Goal: Check status: Check status

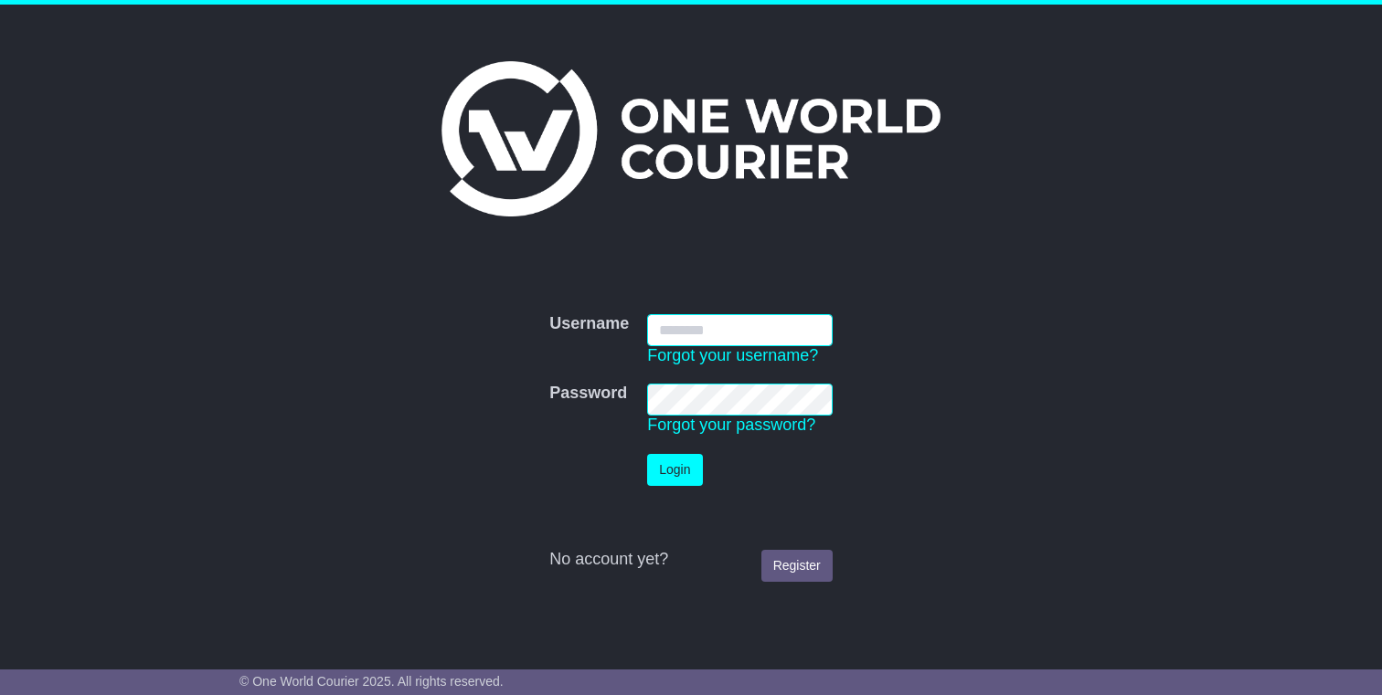
type input "**********"
click at [682, 466] on button "Login" at bounding box center [674, 470] width 55 height 32
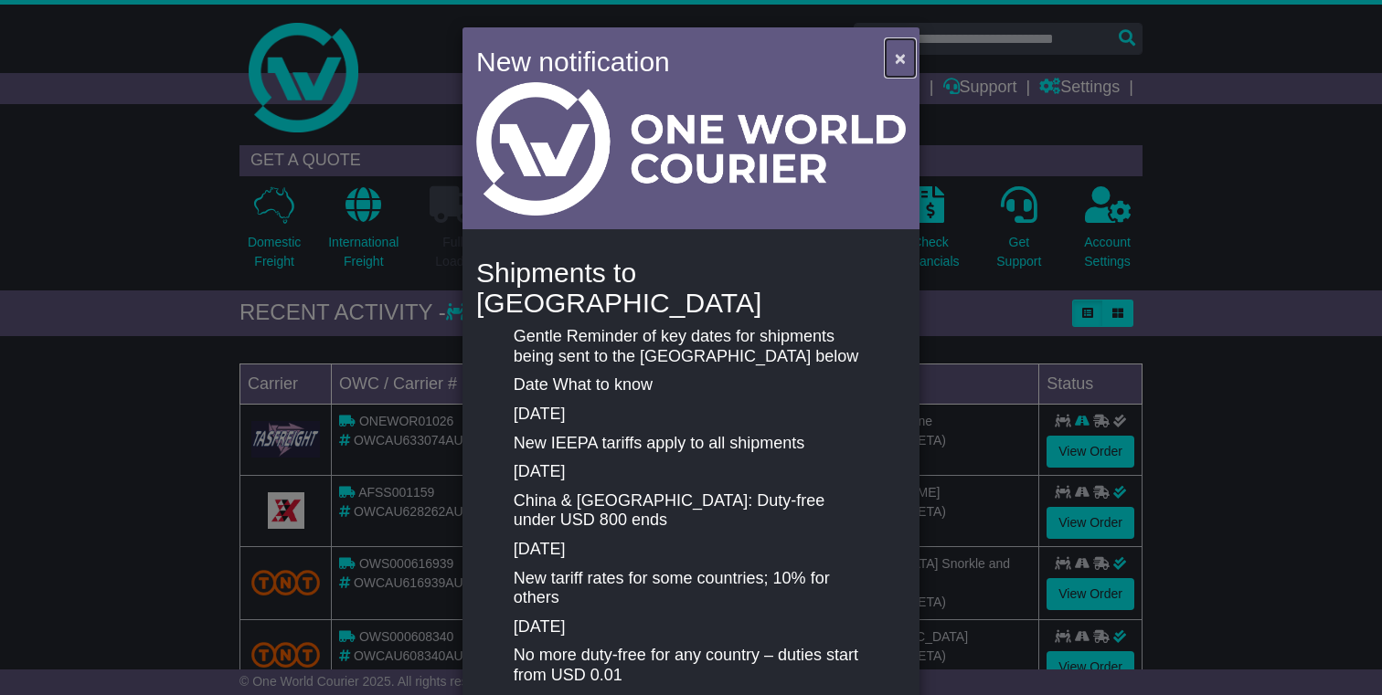
click at [896, 62] on span "×" at bounding box center [900, 58] width 11 height 21
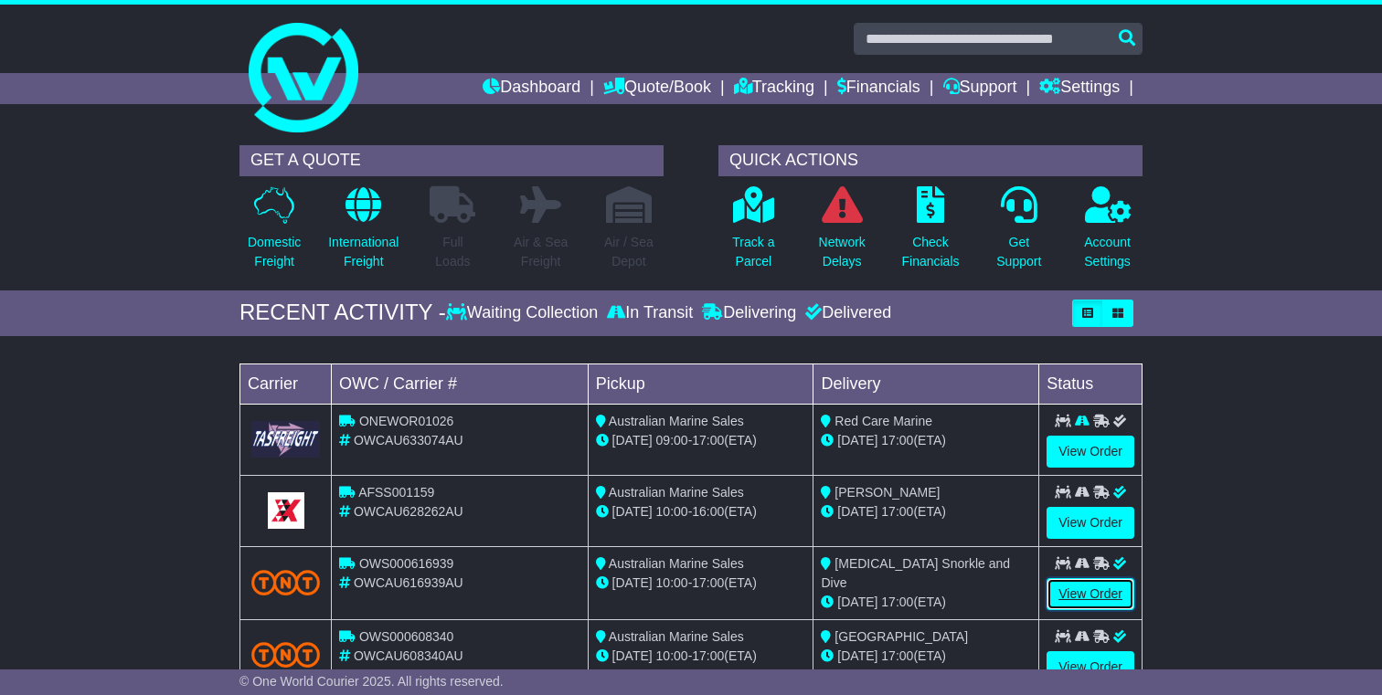
click at [1104, 598] on link "View Order" at bounding box center [1090, 594] width 88 height 32
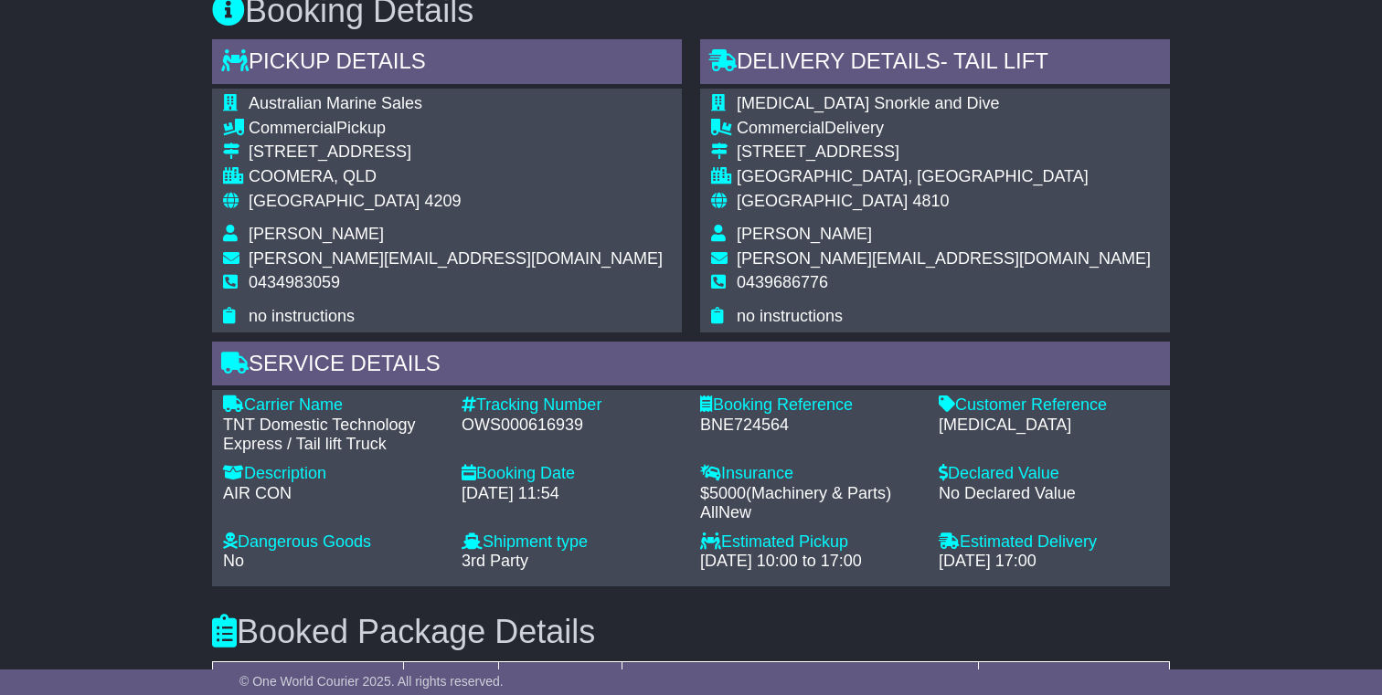
scroll to position [1037, 0]
drag, startPoint x: 920, startPoint y: 161, endPoint x: 740, endPoint y: 156, distance: 180.1
click at [740, 118] on td "[MEDICAL_DATA] Snorkle and Dive" at bounding box center [944, 105] width 414 height 25
copy span "[MEDICAL_DATA] Snorkle and Dive"
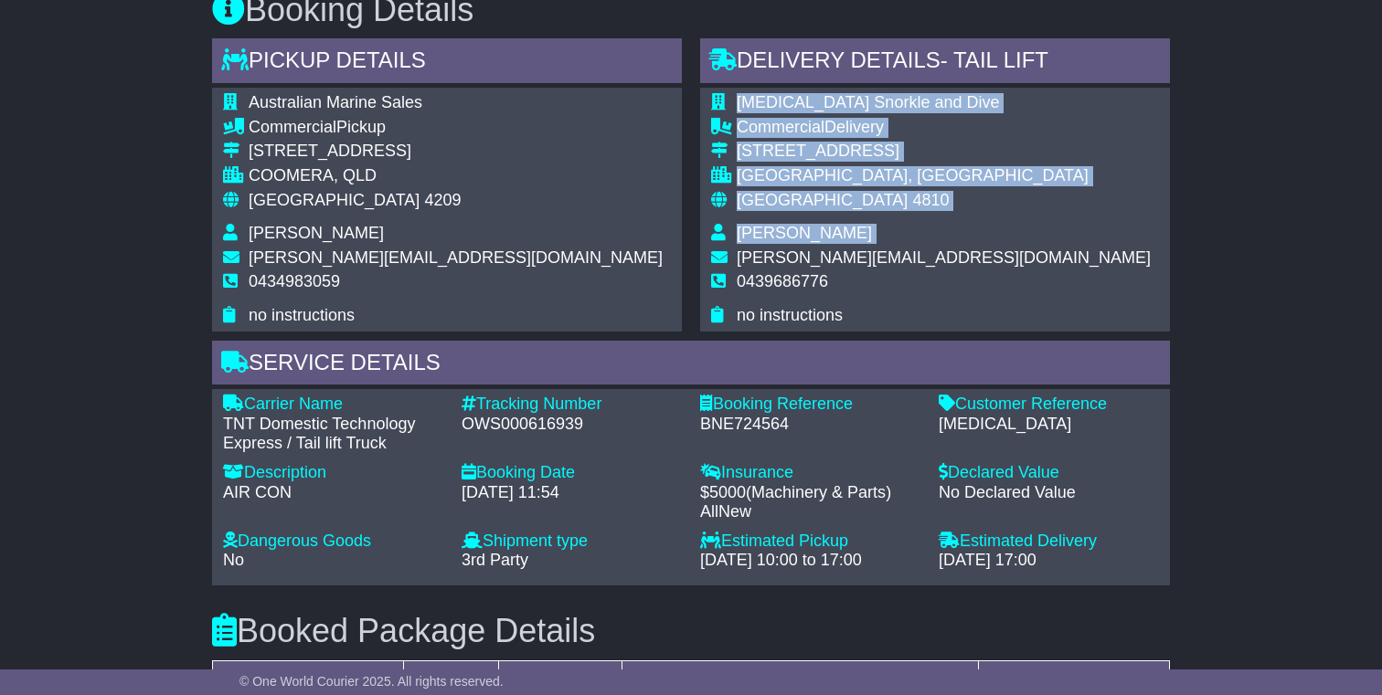
drag, startPoint x: 935, startPoint y: 319, endPoint x: 737, endPoint y: 311, distance: 198.5
click at [737, 311] on div "[MEDICAL_DATA] Snorkle and Dive Commercial Delivery [STREET_ADDRESS] [GEOGRAPHI…" at bounding box center [935, 209] width 470 height 243
click at [913, 306] on td "0439686776" at bounding box center [944, 289] width 414 height 34
drag, startPoint x: 928, startPoint y: 310, endPoint x: 735, endPoint y: 316, distance: 193.8
click at [734, 316] on div "[MEDICAL_DATA] Snorkle and Dive Commercial Delivery [STREET_ADDRESS] [GEOGRAPHI…" at bounding box center [935, 209] width 470 height 243
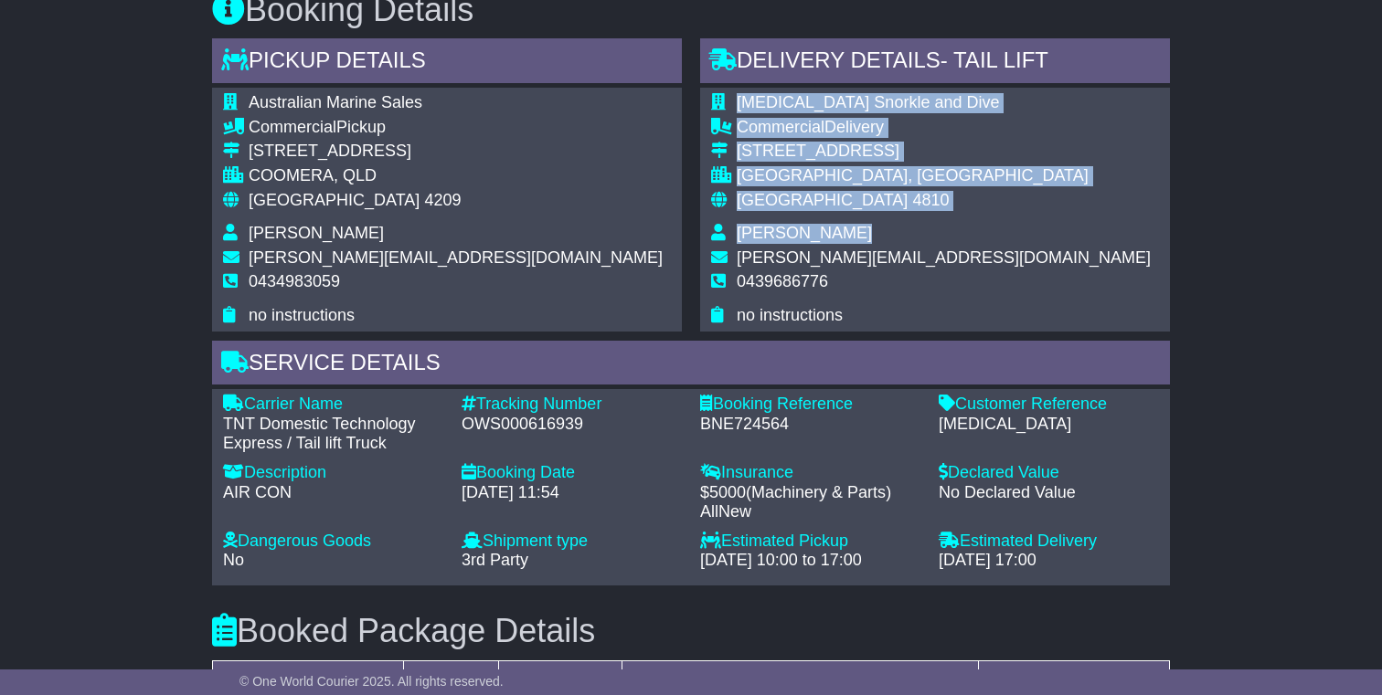
copy table "[MEDICAL_DATA] Snorkle and Dive Commercial Delivery [STREET_ADDRESS][PERSON_NAM…"
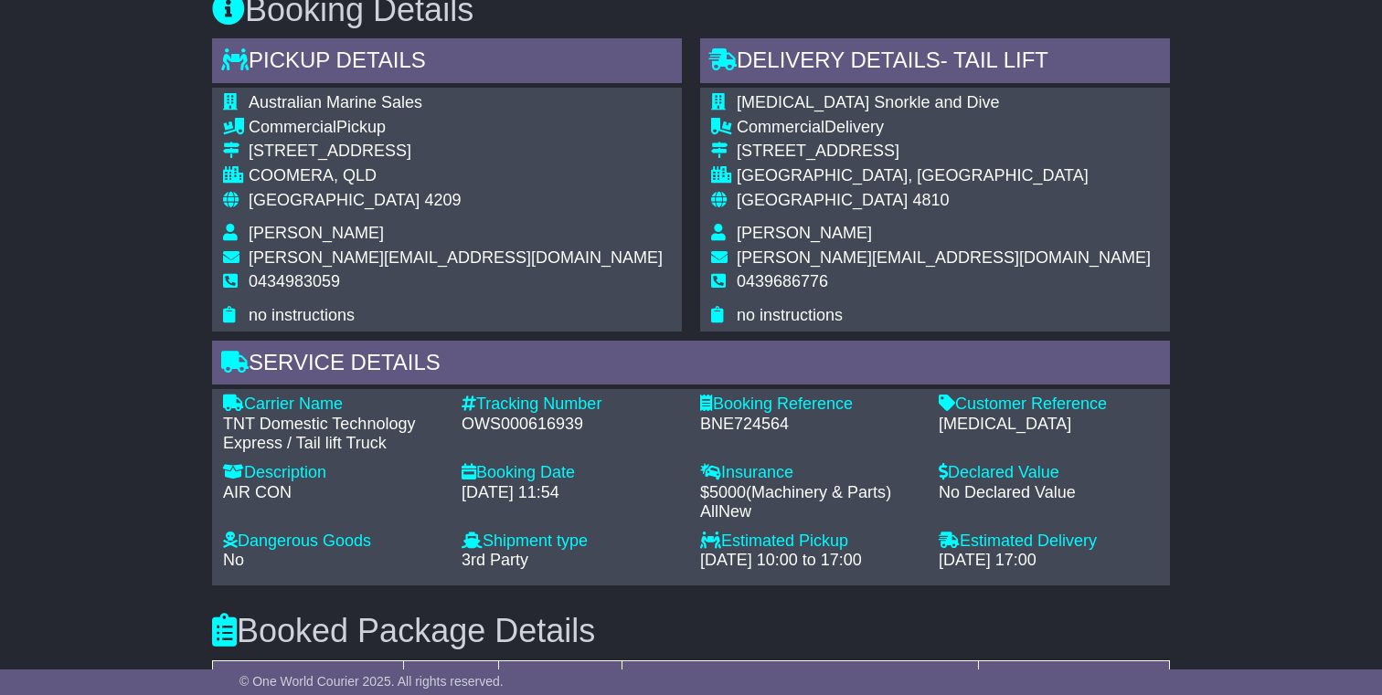
click at [1037, 295] on div "[MEDICAL_DATA] Snorkle and Dive Commercial Delivery [STREET_ADDRESS] [GEOGRAPHI…" at bounding box center [935, 209] width 470 height 243
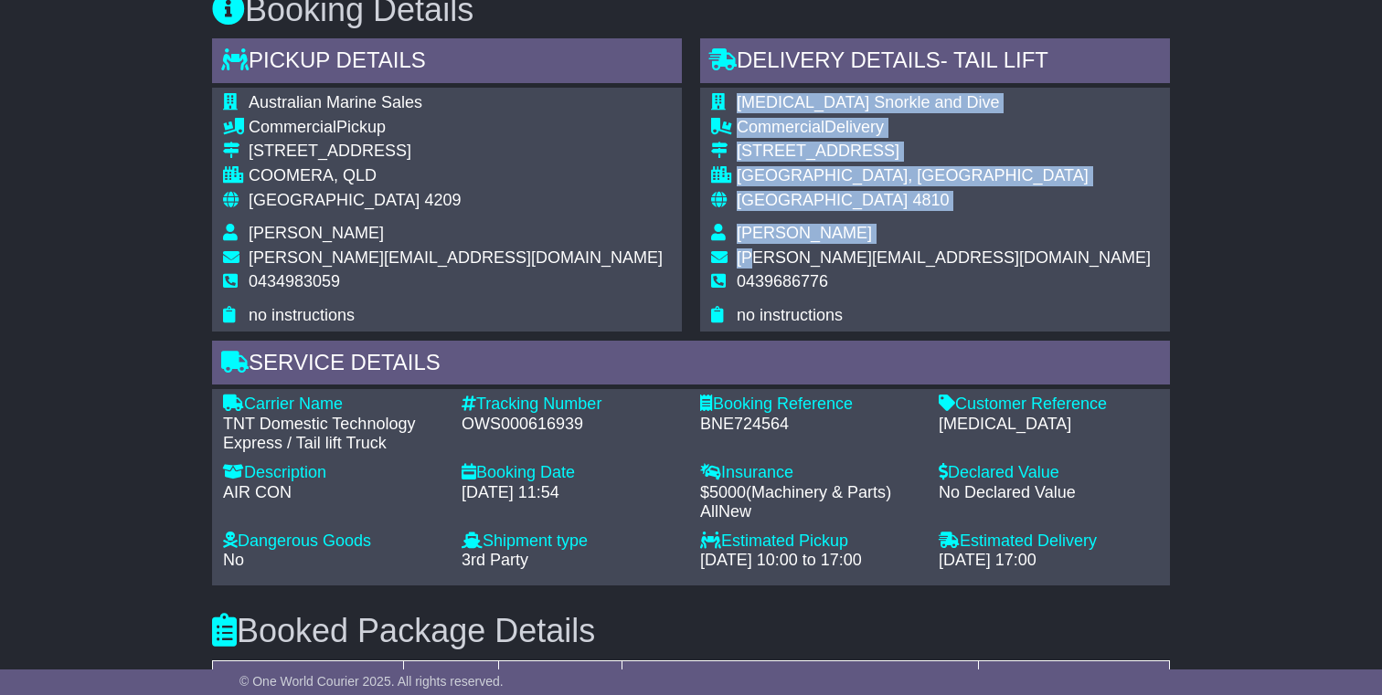
drag, startPoint x: 933, startPoint y: 313, endPoint x: 750, endPoint y: 312, distance: 182.8
click at [750, 312] on div "[MEDICAL_DATA] Snorkle and Dive Commercial Delivery [STREET_ADDRESS] [GEOGRAPHI…" at bounding box center [935, 209] width 470 height 243
click at [893, 306] on td "0439686776" at bounding box center [944, 289] width 414 height 34
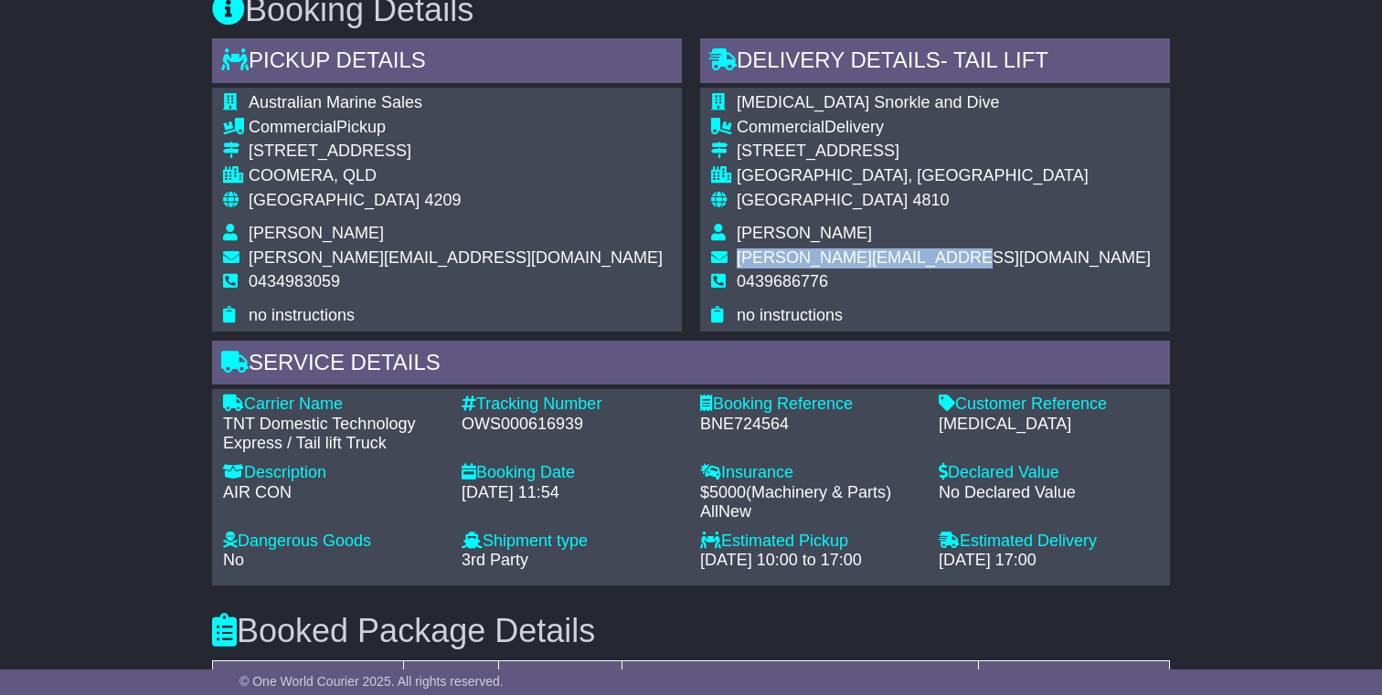
drag, startPoint x: 737, startPoint y: 312, endPoint x: 920, endPoint y: 311, distance: 182.8
click at [920, 267] on span "[PERSON_NAME][EMAIL_ADDRESS][DOMAIN_NAME]" at bounding box center [944, 258] width 414 height 18
copy span "[PERSON_NAME][EMAIL_ADDRESS][DOMAIN_NAME]"
drag, startPoint x: 739, startPoint y: 208, endPoint x: 859, endPoint y: 210, distance: 119.7
click at [859, 162] on div "[STREET_ADDRESS]" at bounding box center [944, 152] width 414 height 20
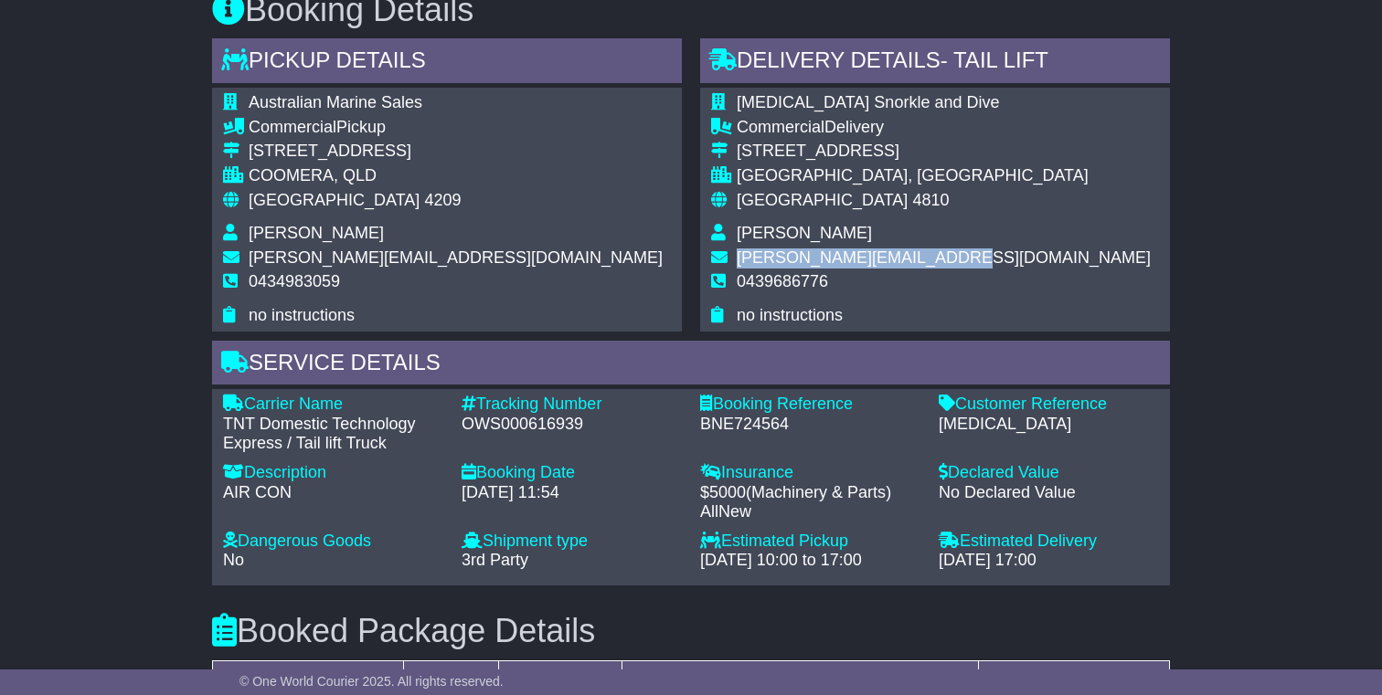
copy div "[STREET_ADDRESS]"
click at [737, 162] on div "[STREET_ADDRESS]" at bounding box center [944, 152] width 414 height 20
drag, startPoint x: 737, startPoint y: 207, endPoint x: 849, endPoint y: 207, distance: 112.4
click at [849, 162] on div "[STREET_ADDRESS]" at bounding box center [944, 152] width 414 height 20
